Goal: Transaction & Acquisition: Purchase product/service

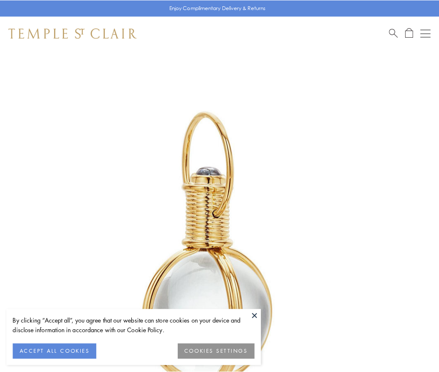
scroll to position [218, 0]
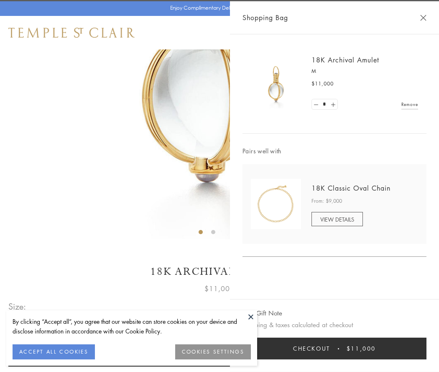
click at [335, 348] on button "Checkout $11,000" at bounding box center [335, 348] width 184 height 22
